Goal: Contribute content

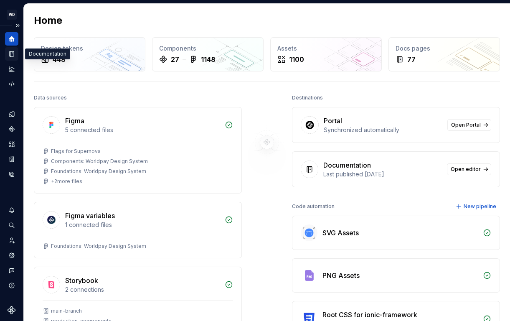
click at [11, 55] on icon "Documentation" at bounding box center [12, 54] width 3 height 5
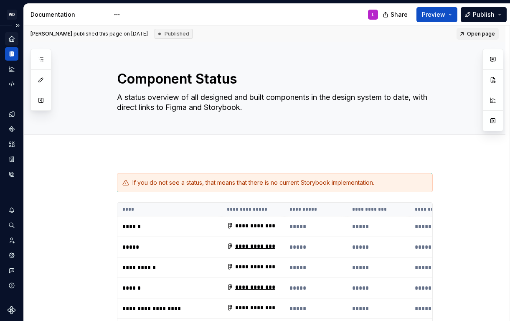
click at [8, 40] on icon "Home" at bounding box center [12, 39] width 8 height 8
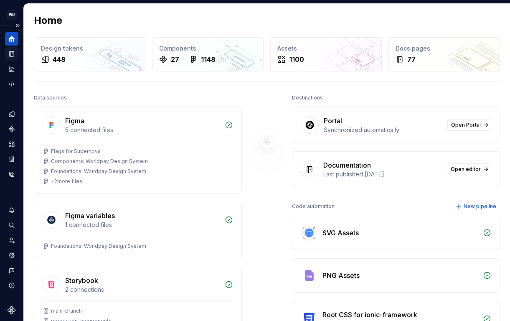
click at [10, 60] on div "Documentation" at bounding box center [11, 53] width 13 height 13
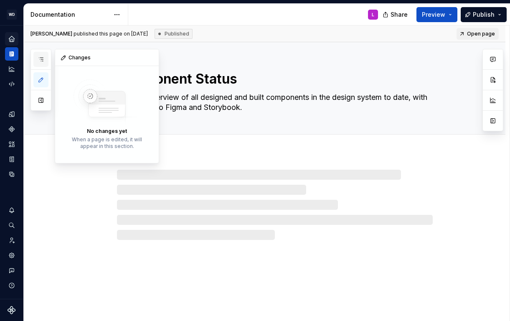
click at [43, 59] on icon "button" at bounding box center [41, 59] width 7 height 7
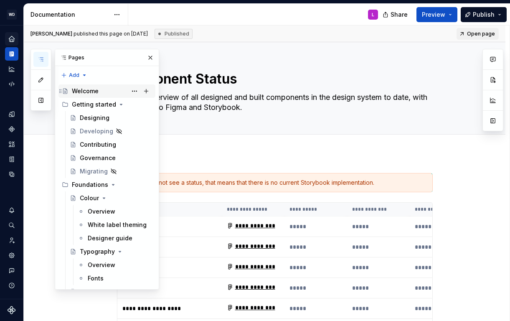
click at [91, 96] on div "Welcome" at bounding box center [112, 91] width 80 height 12
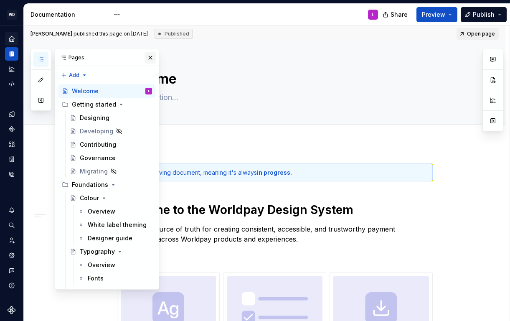
click at [150, 55] on button "button" at bounding box center [150, 58] width 12 height 12
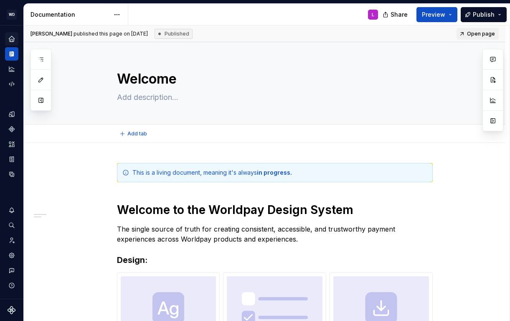
type textarea "*"
click at [127, 149] on div "**********" at bounding box center [264, 326] width 481 height 366
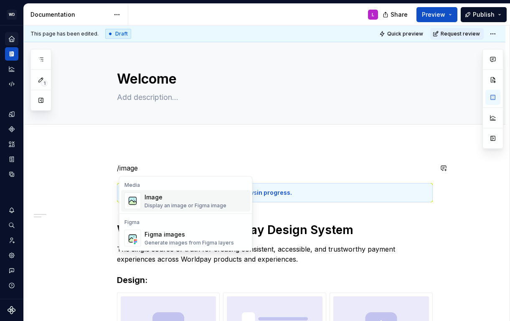
click at [207, 204] on div "Display an image or Figma image" at bounding box center [185, 205] width 82 height 7
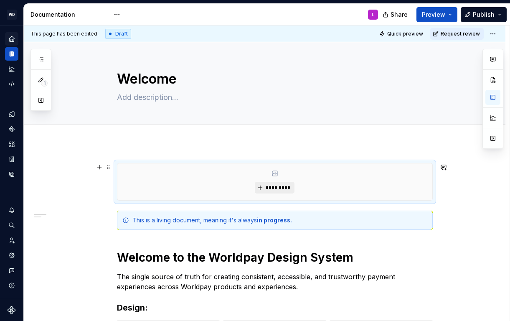
click at [263, 185] on button "*********" at bounding box center [275, 188] width 40 height 12
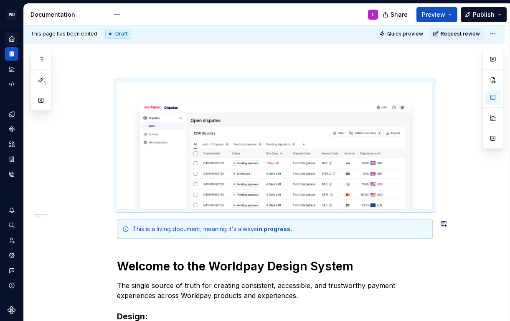
click at [473, 240] on div "**********" at bounding box center [264, 314] width 481 height 504
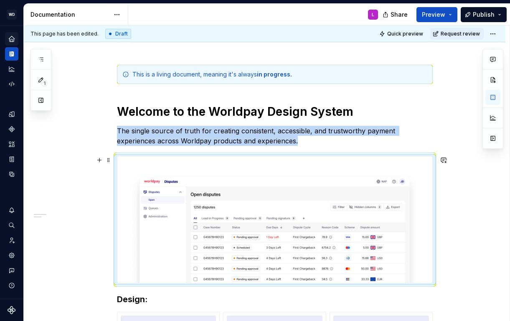
scroll to position [111, 0]
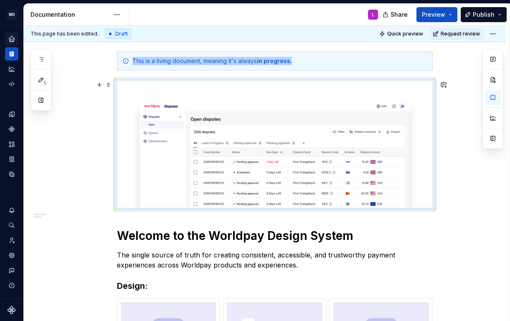
drag, startPoint x: 457, startPoint y: 205, endPoint x: 470, endPoint y: 205, distance: 12.9
click at [457, 205] on div "**********" at bounding box center [264, 283] width 481 height 504
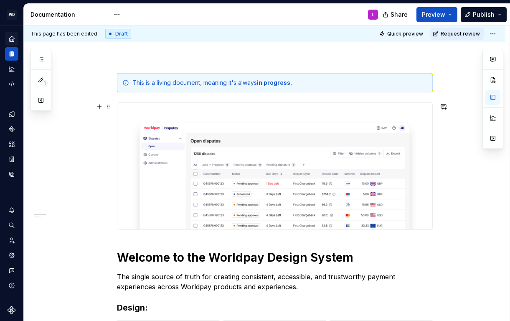
scroll to position [97, 0]
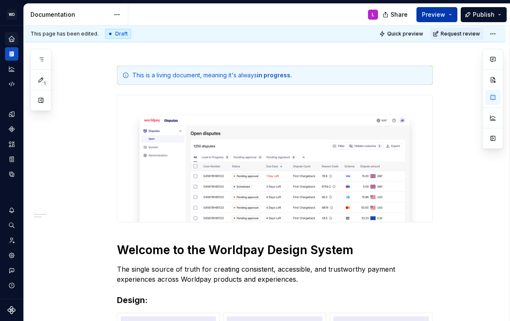
click at [452, 14] on button "Preview" at bounding box center [436, 14] width 41 height 15
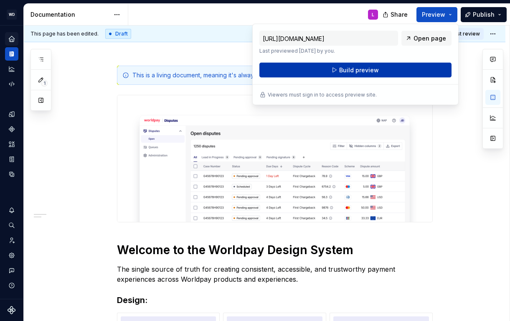
click at [393, 72] on button "Build preview" at bounding box center [355, 70] width 192 height 15
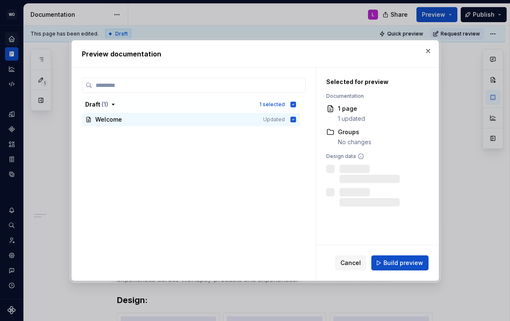
drag, startPoint x: 390, startPoint y: 260, endPoint x: 382, endPoint y: 258, distance: 7.4
click at [390, 260] on span "Build preview" at bounding box center [403, 262] width 40 height 8
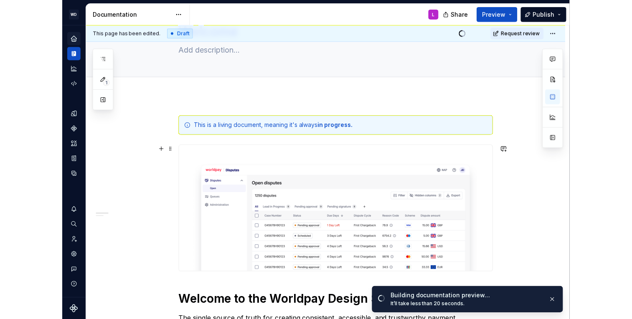
scroll to position [0, 0]
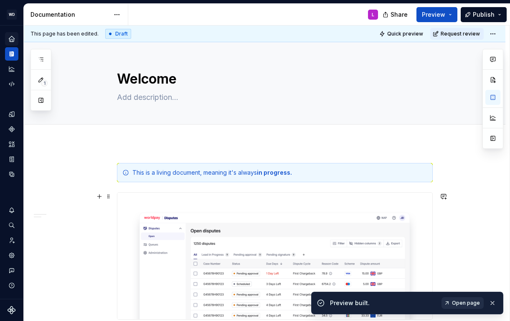
click at [458, 304] on span "Open page" at bounding box center [466, 302] width 28 height 7
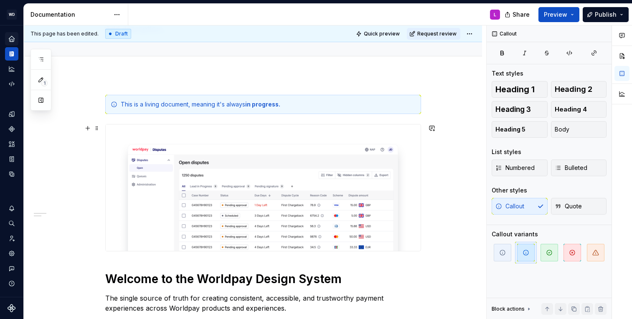
scroll to position [74, 0]
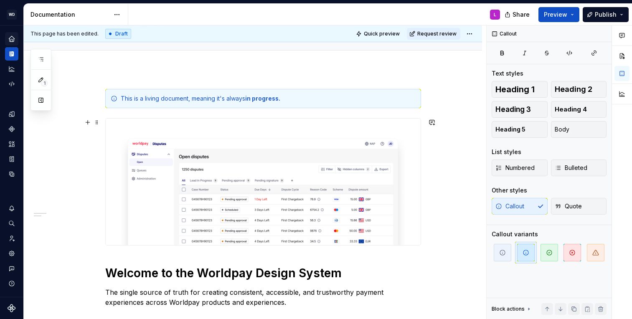
click at [205, 181] on img at bounding box center [263, 182] width 315 height 127
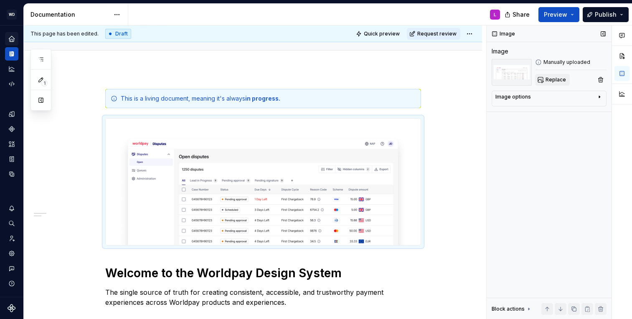
click at [552, 79] on span "Replace" at bounding box center [555, 79] width 20 height 7
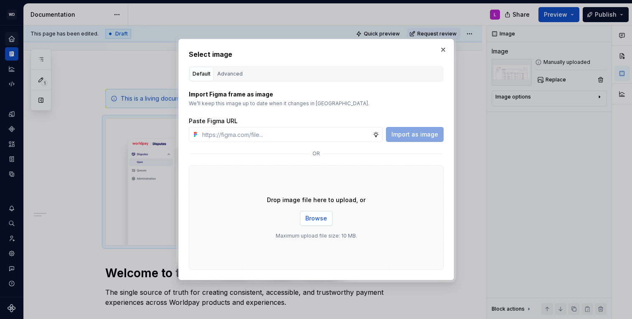
click at [315, 220] on span "Browse" at bounding box center [316, 218] width 22 height 8
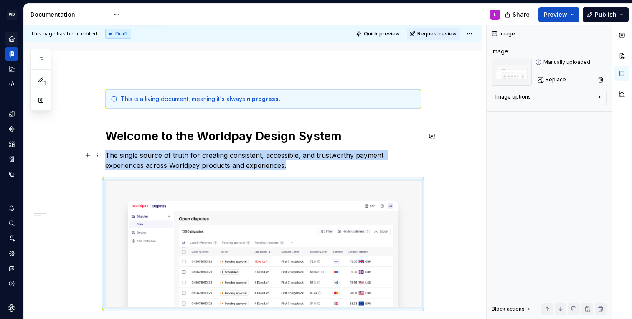
scroll to position [86, 0]
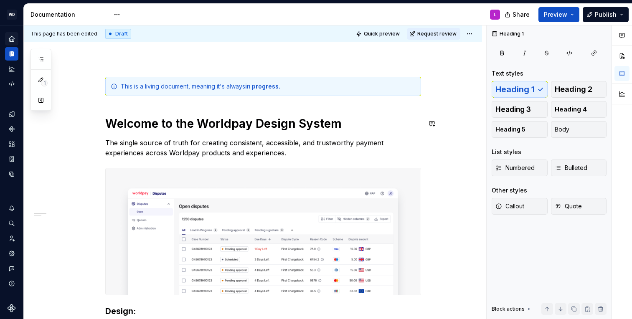
click at [125, 108] on div "**********" at bounding box center [263, 265] width 316 height 377
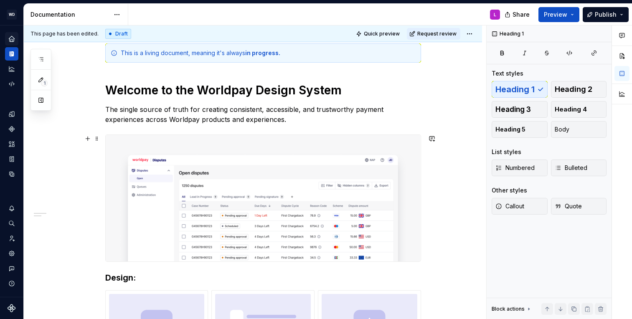
scroll to position [126, 0]
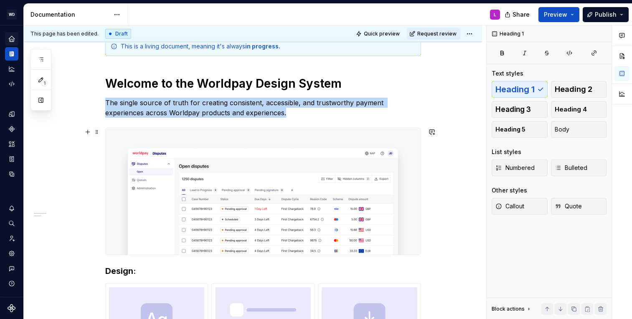
click at [370, 199] on img at bounding box center [263, 191] width 315 height 127
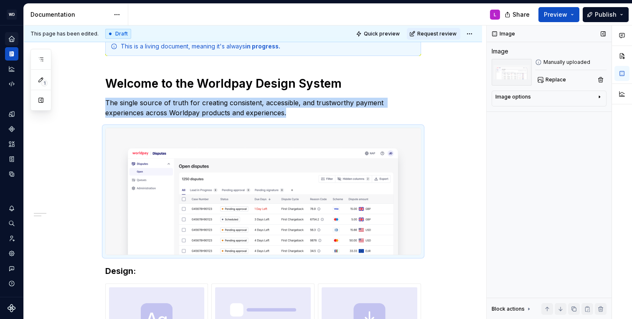
click at [532, 98] on div "Image options" at bounding box center [545, 99] width 101 height 10
click at [443, 178] on div "**********" at bounding box center [255, 172] width 462 height 294
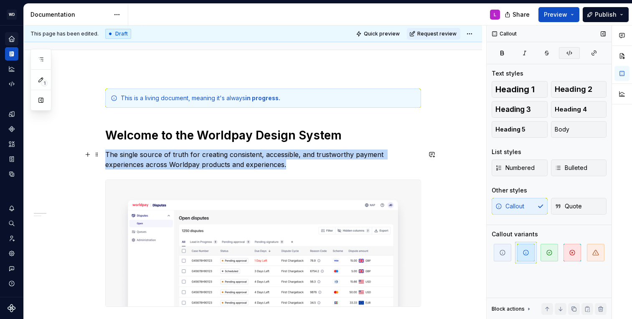
scroll to position [121, 0]
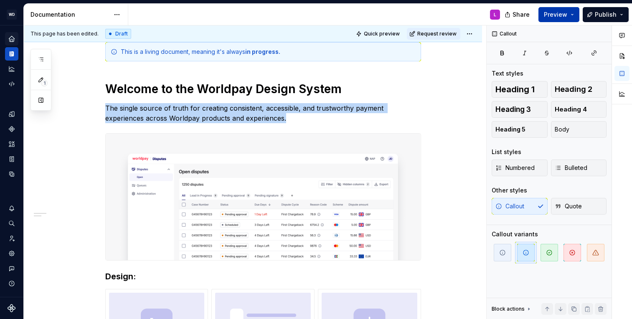
click at [572, 16] on button "Preview" at bounding box center [558, 14] width 41 height 15
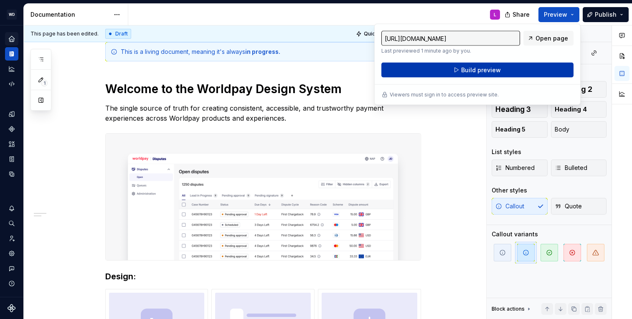
click at [491, 71] on span "Build preview" at bounding box center [481, 70] width 40 height 8
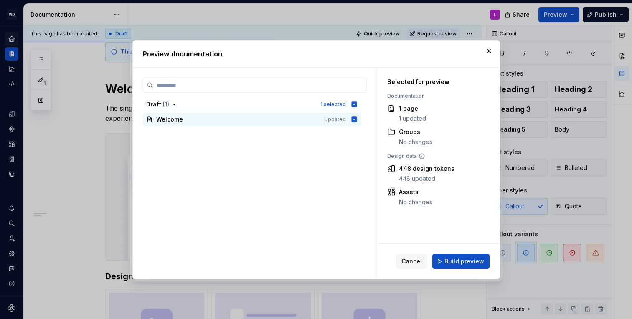
click at [471, 258] on span "Build preview" at bounding box center [464, 261] width 40 height 8
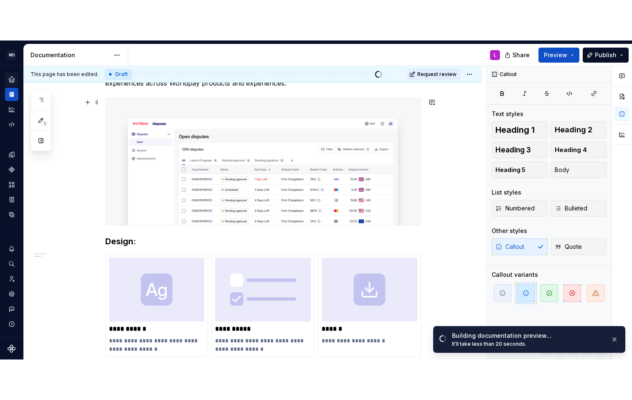
scroll to position [170, 0]
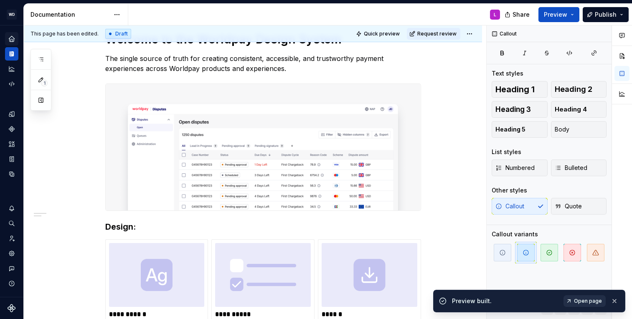
click at [581, 302] on span "Open page" at bounding box center [588, 301] width 28 height 7
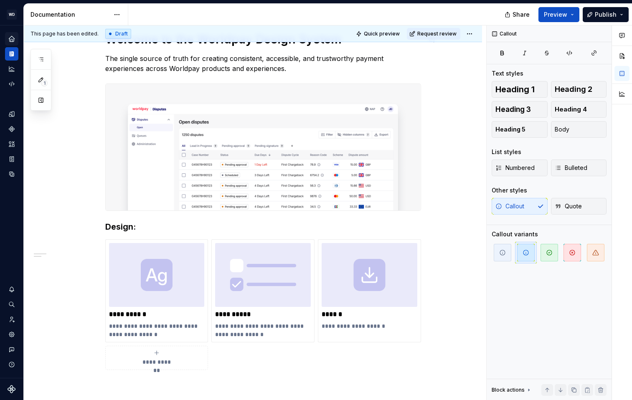
type textarea "*"
